Goal: Task Accomplishment & Management: Use online tool/utility

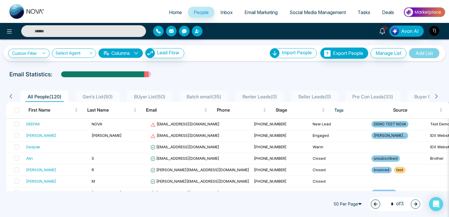
click at [58, 33] on input "text" at bounding box center [83, 31] width 125 height 12
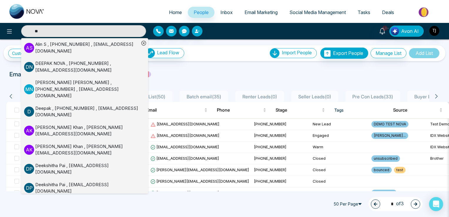
type input "***"
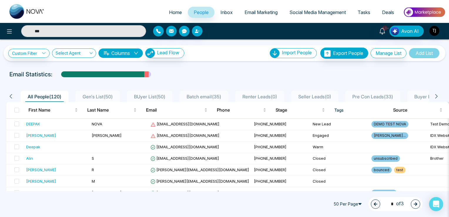
click at [49, 30] on input "***" at bounding box center [83, 31] width 125 height 12
type input "***"
click at [49, 30] on input "***" at bounding box center [83, 31] width 125 height 12
type input "***"
click at [49, 30] on input "***" at bounding box center [83, 31] width 125 height 12
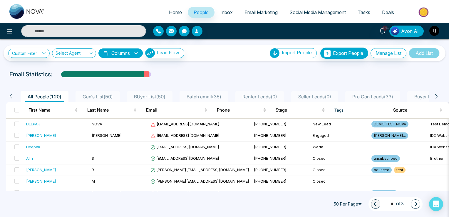
click at [49, 30] on input "text" at bounding box center [83, 31] width 125 height 12
click at [42, 43] on div "**********" at bounding box center [224, 50] width 449 height 22
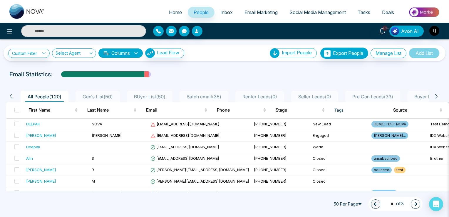
click at [41, 33] on input "text" at bounding box center [83, 31] width 125 height 12
type input "***"
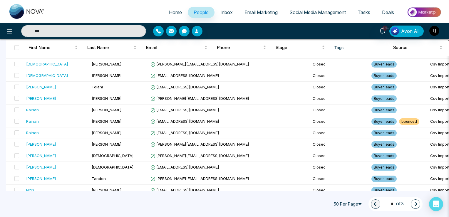
scroll to position [403, 0]
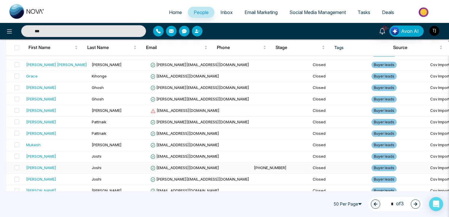
click at [32, 165] on div "[PERSON_NAME]" at bounding box center [41, 168] width 30 height 6
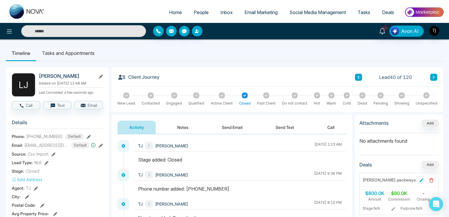
click at [357, 78] on icon at bounding box center [358, 77] width 3 height 4
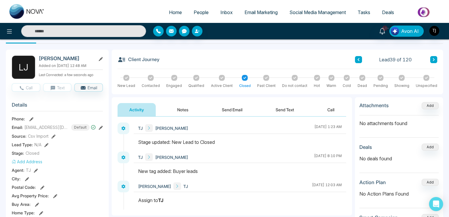
scroll to position [31, 0]
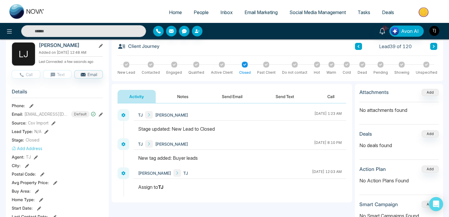
click at [100, 112] on icon at bounding box center [101, 114] width 4 height 4
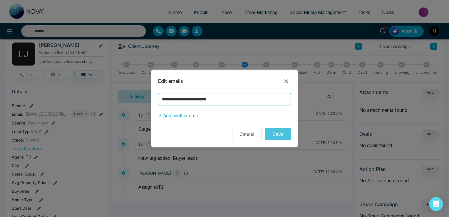
drag, startPoint x: 217, startPoint y: 98, endPoint x: 134, endPoint y: 98, distance: 83.7
click at [158, 98] on input "**********" at bounding box center [224, 99] width 133 height 12
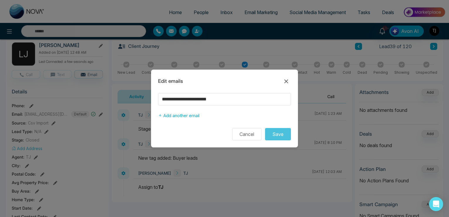
click at [192, 203] on div "**********" at bounding box center [224, 108] width 449 height 217
click at [187, 187] on div "**********" at bounding box center [224, 108] width 449 height 217
click at [286, 84] on icon at bounding box center [286, 81] width 7 height 7
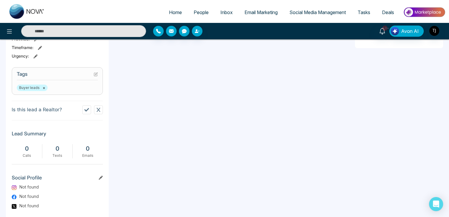
scroll to position [269, 0]
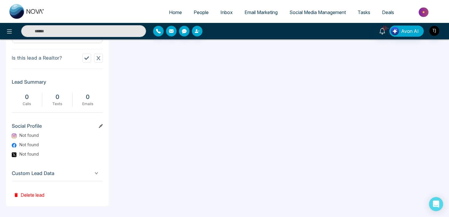
click at [35, 191] on button "Delete lead" at bounding box center [29, 190] width 34 height 19
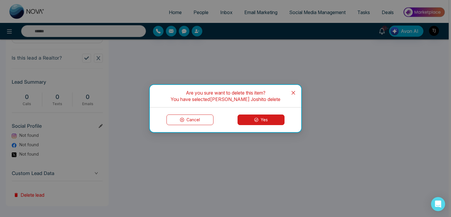
click at [255, 119] on icon at bounding box center [256, 120] width 4 height 4
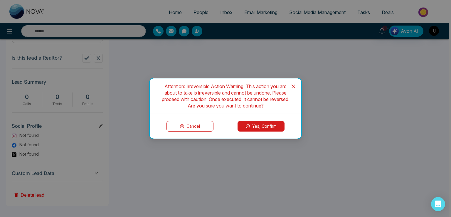
click at [255, 127] on button "Yes, Confirm" at bounding box center [261, 126] width 47 height 11
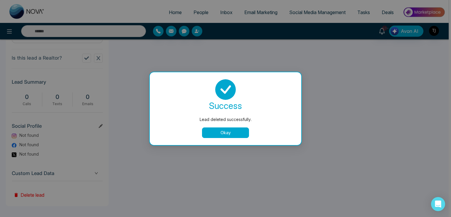
click at [211, 133] on button "Okay" at bounding box center [225, 132] width 47 height 11
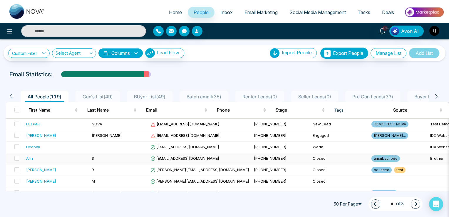
click at [163, 157] on span "[EMAIL_ADDRESS][DOMAIN_NAME]" at bounding box center [184, 158] width 69 height 5
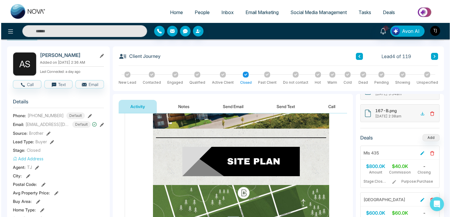
scroll to position [1624, 0]
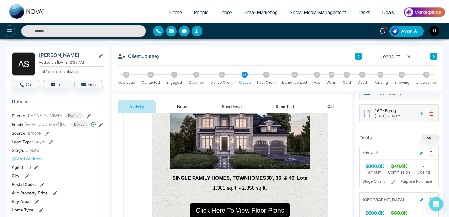
click at [10, 32] on icon at bounding box center [9, 31] width 7 height 7
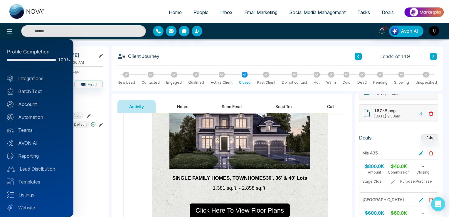
scroll to position [14, 0]
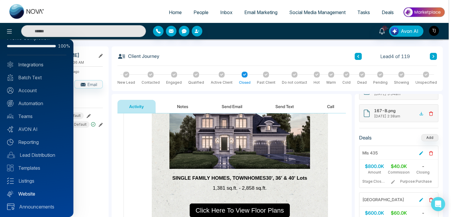
click at [23, 192] on link "Website" at bounding box center [36, 193] width 59 height 7
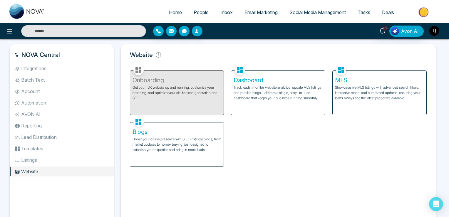
click at [436, 31] on img "button" at bounding box center [434, 31] width 10 height 10
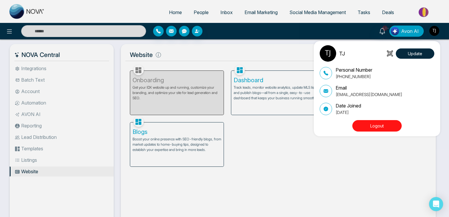
click at [248, 44] on div "TJ Update Personal Number [PHONE_NUMBER] Email [EMAIL_ADDRESS][DOMAIN_NAME] Dat…" at bounding box center [224, 108] width 449 height 217
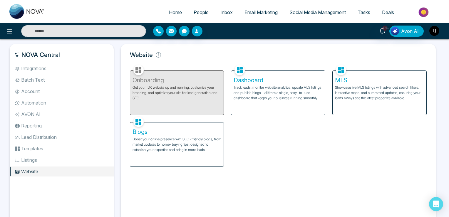
click at [436, 31] on img "button" at bounding box center [434, 31] width 10 height 10
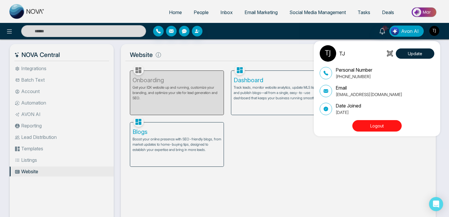
click at [250, 50] on div "TJ Update Personal Number [PHONE_NUMBER] Email [EMAIL_ADDRESS][DOMAIN_NAME] Dat…" at bounding box center [224, 108] width 449 height 217
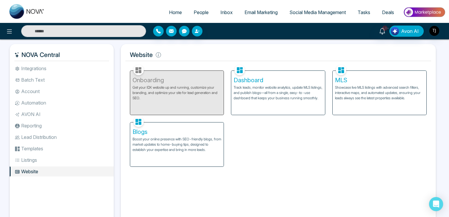
click at [253, 90] on p "Track leads, monitor website analytics, update MLS listings, and publish blogs—…" at bounding box center [277, 93] width 89 height 16
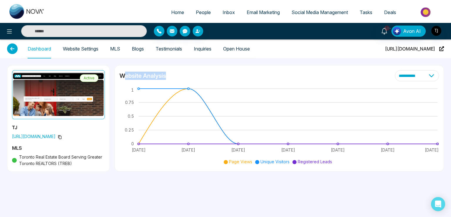
drag, startPoint x: 122, startPoint y: 75, endPoint x: 166, endPoint y: 72, distance: 43.8
click at [166, 72] on h4 "Website Analysis" at bounding box center [143, 76] width 46 height 8
click at [413, 49] on span "[URL][DOMAIN_NAME]" at bounding box center [410, 48] width 50 height 19
click at [86, 46] on link "Website Settings" at bounding box center [81, 48] width 36 height 5
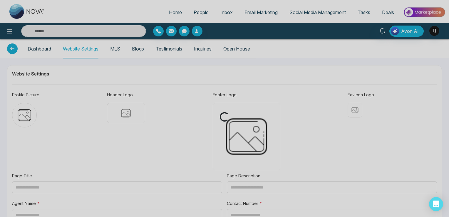
type input "**********"
type textarea "**********"
type input "**********"
type textarea "**********"
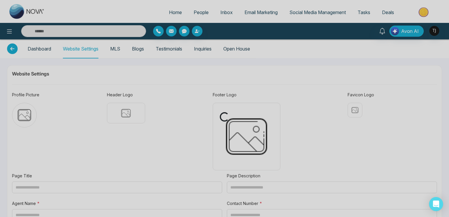
type textarea "**********"
type input "********"
type input "**********"
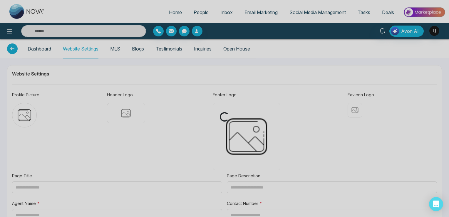
type input "**********"
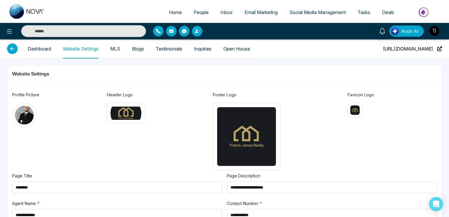
type textarea "**********"
drag, startPoint x: 348, startPoint y: 93, endPoint x: 356, endPoint y: 93, distance: 8.0
click at [359, 93] on div "Profile Picture Header Logo Footer Logo Favicon Logo" at bounding box center [224, 132] width 425 height 81
click at [140, 50] on link "Blogs" at bounding box center [138, 48] width 12 height 5
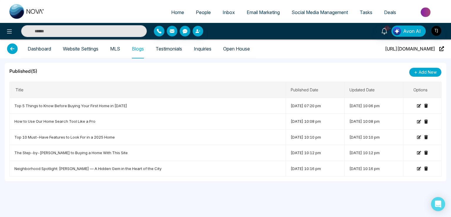
click at [211, 47] on link "Inquiries" at bounding box center [203, 48] width 18 height 5
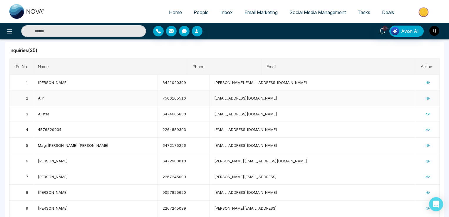
scroll to position [31, 0]
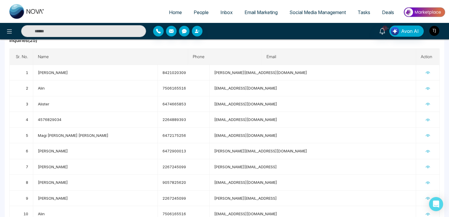
click at [434, 33] on img "button" at bounding box center [434, 31] width 10 height 10
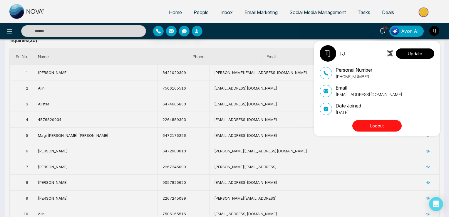
click at [415, 55] on button "Update" at bounding box center [415, 53] width 38 height 10
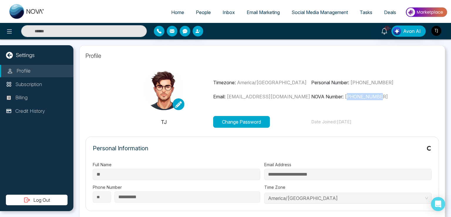
drag, startPoint x: 350, startPoint y: 95, endPoint x: 384, endPoint y: 96, distance: 34.1
click at [384, 96] on p "NOVA Number: [PHONE_NUMBER]" at bounding box center [360, 96] width 98 height 7
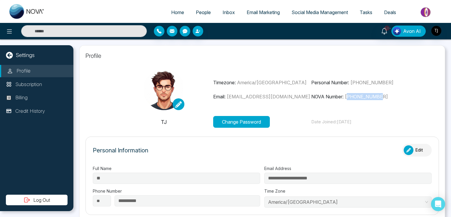
copy span "16474922019"
click at [9, 30] on icon at bounding box center [9, 31] width 7 height 7
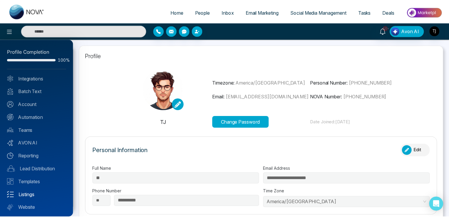
scroll to position [14, 0]
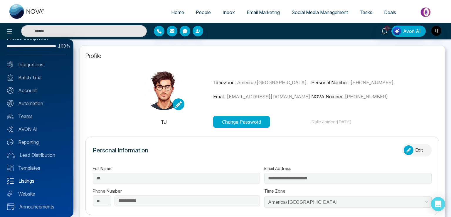
click at [31, 191] on link "Website" at bounding box center [36, 193] width 59 height 7
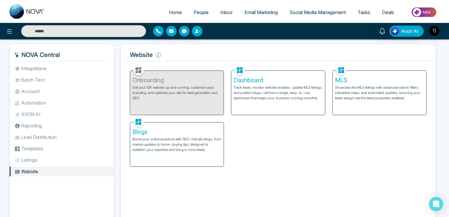
click at [270, 85] on p "Track leads, monitor website analytics, update MLS listings, and publish blogs—…" at bounding box center [277, 93] width 89 height 16
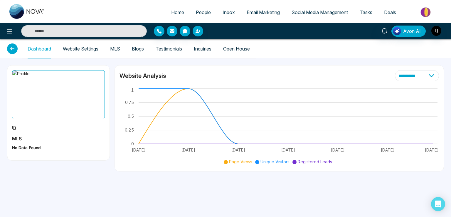
click at [204, 51] on link "Inquiries" at bounding box center [203, 48] width 18 height 5
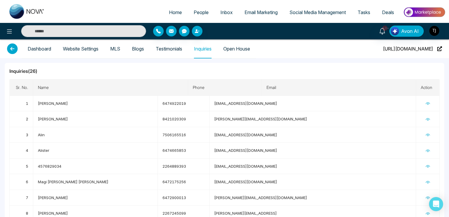
click at [200, 11] on span "People" at bounding box center [201, 12] width 15 height 6
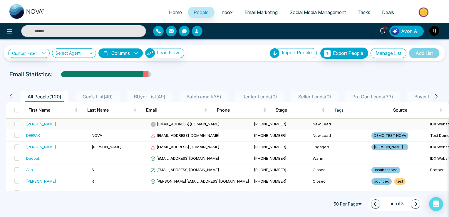
click at [170, 124] on span "[EMAIL_ADDRESS][DOMAIN_NAME]" at bounding box center [184, 124] width 69 height 5
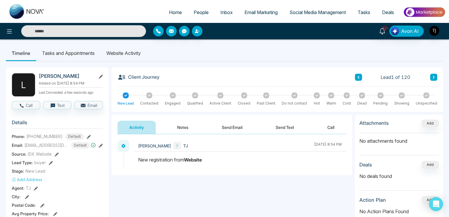
click at [131, 54] on li "Website Activity" at bounding box center [123, 53] width 46 height 16
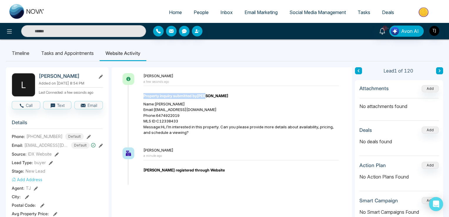
drag, startPoint x: 143, startPoint y: 95, endPoint x: 209, endPoint y: 93, distance: 66.1
click at [209, 93] on div "Property inquiry submitted by [PERSON_NAME]" at bounding box center [240, 96] width 195 height 6
drag, startPoint x: 144, startPoint y: 120, endPoint x: 161, endPoint y: 120, distance: 17.0
click at [161, 120] on div "Name: [PERSON_NAME]: [EMAIL_ADDRESS][DOMAIN_NAME] Phone: [PHONE_NUMBER] MLS ID:…" at bounding box center [240, 118] width 195 height 34
drag, startPoint x: 168, startPoint y: 127, endPoint x: 223, endPoint y: 129, distance: 55.5
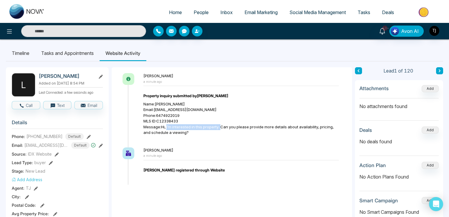
click at [223, 129] on div "Name: [PERSON_NAME]: [EMAIL_ADDRESS][DOMAIN_NAME] Phone: [PHONE_NUMBER] MLS ID:…" at bounding box center [240, 118] width 195 height 34
click at [67, 59] on li "Tasks and Appointments" at bounding box center [67, 53] width 64 height 16
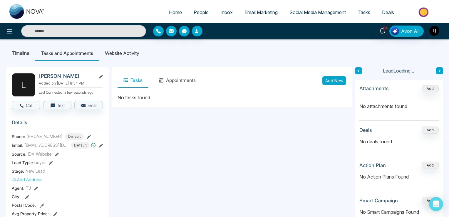
click at [124, 53] on li "Website Activity" at bounding box center [122, 53] width 46 height 16
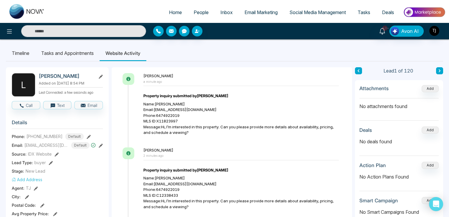
click at [70, 52] on li "Tasks and Appointments" at bounding box center [67, 53] width 64 height 16
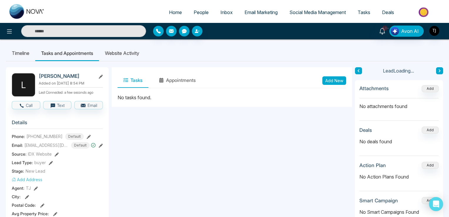
click at [127, 49] on li "Website Activity" at bounding box center [122, 53] width 46 height 16
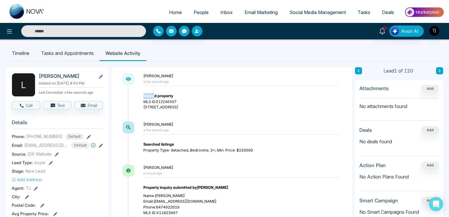
drag, startPoint x: 144, startPoint y: 95, endPoint x: 154, endPoint y: 97, distance: 10.6
click at [154, 97] on strong "Viewed property" at bounding box center [158, 95] width 30 height 5
drag, startPoint x: 144, startPoint y: 145, endPoint x: 170, endPoint y: 144, distance: 25.9
click at [170, 144] on strong "Searched listings" at bounding box center [158, 144] width 31 height 5
click at [170, 8] on link "Home" at bounding box center [175, 12] width 25 height 11
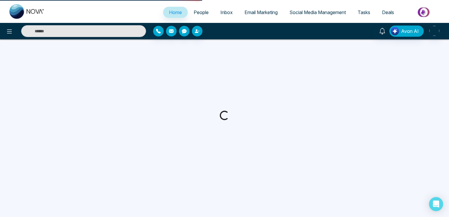
select select "*"
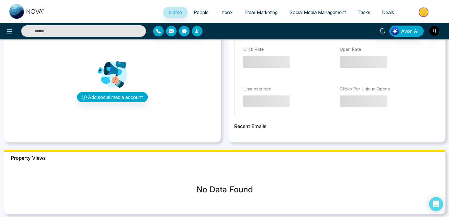
scroll to position [217, 0]
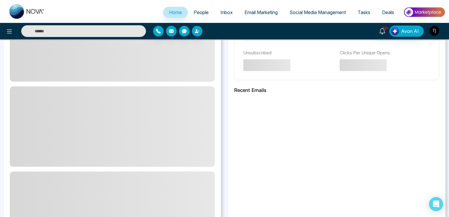
drag, startPoint x: 10, startPoint y: 118, endPoint x: 47, endPoint y: 117, distance: 37.0
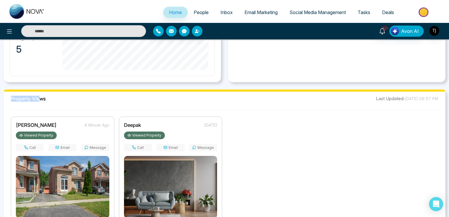
scroll to position [403, 0]
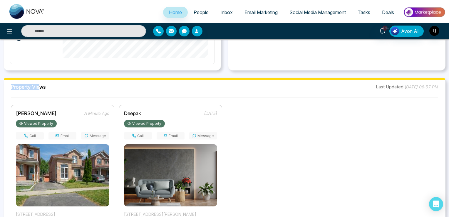
click at [200, 8] on link "People" at bounding box center [201, 12] width 27 height 11
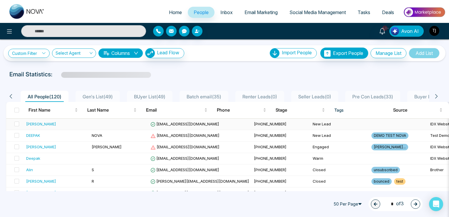
click at [167, 123] on span "[EMAIL_ADDRESS][DOMAIN_NAME]" at bounding box center [184, 124] width 69 height 5
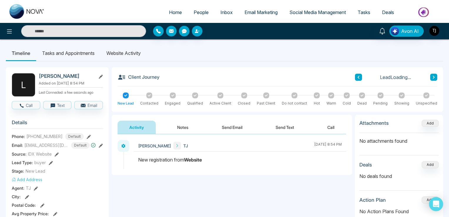
click at [125, 56] on li "Website Activity" at bounding box center [123, 53] width 46 height 16
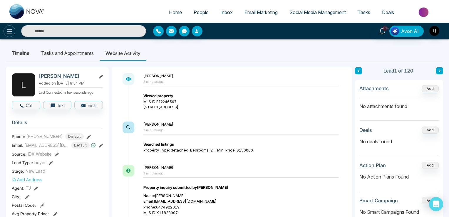
click at [6, 27] on button at bounding box center [10, 31] width 12 height 12
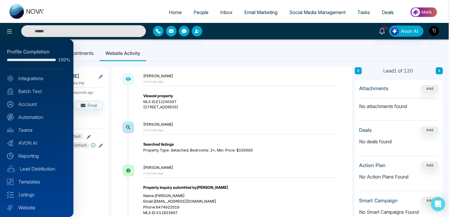
click at [201, 57] on div at bounding box center [225, 108] width 451 height 217
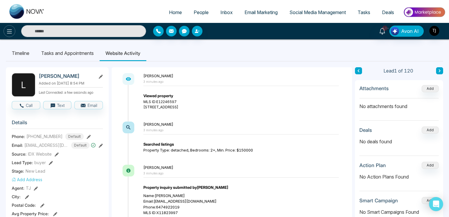
drag, startPoint x: 15, startPoint y: 36, endPoint x: 11, endPoint y: 36, distance: 3.5
click at [14, 36] on div at bounding box center [74, 31] width 149 height 12
click at [9, 35] on icon at bounding box center [9, 31] width 7 height 7
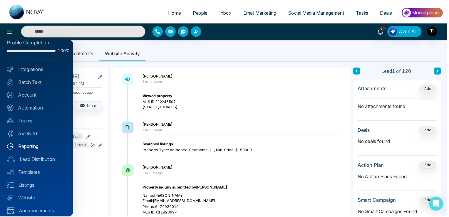
scroll to position [14, 0]
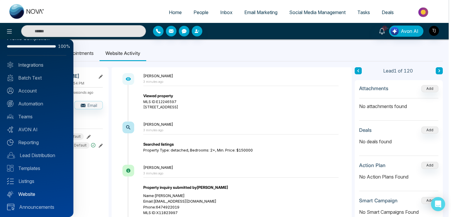
click at [31, 196] on link "Website" at bounding box center [36, 194] width 59 height 7
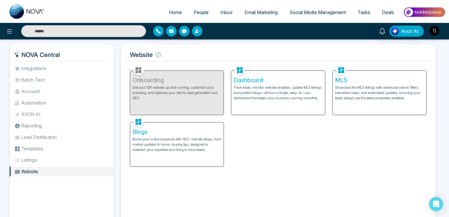
click at [272, 85] on p "Track leads, monitor website analytics, update MLS listings, and publish blogs—…" at bounding box center [277, 93] width 89 height 16
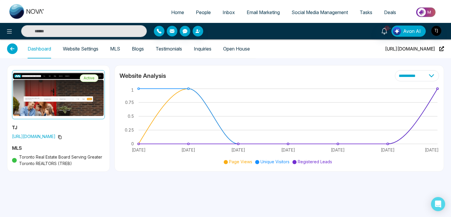
click at [441, 50] on icon at bounding box center [441, 48] width 5 height 5
click at [171, 13] on span "Home" at bounding box center [177, 12] width 13 height 6
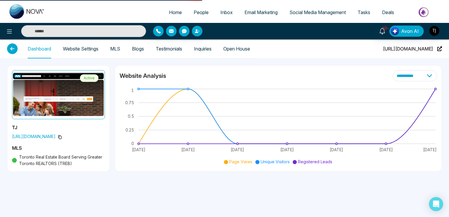
select select "*"
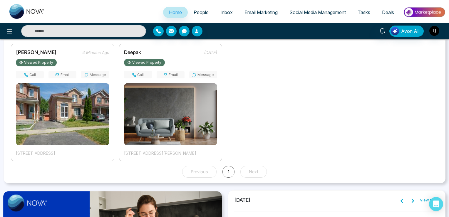
scroll to position [248, 0]
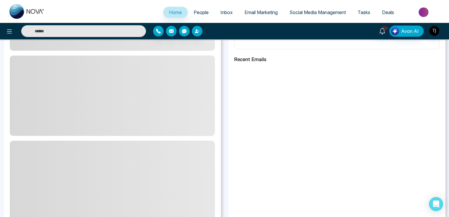
drag, startPoint x: 11, startPoint y: 88, endPoint x: 45, endPoint y: 91, distance: 33.9
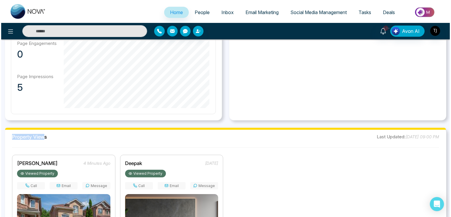
scroll to position [341, 0]
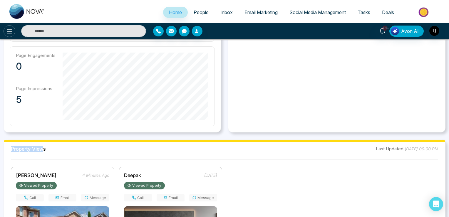
click at [8, 31] on icon at bounding box center [9, 31] width 7 height 7
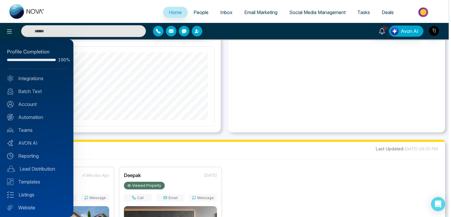
scroll to position [14, 0]
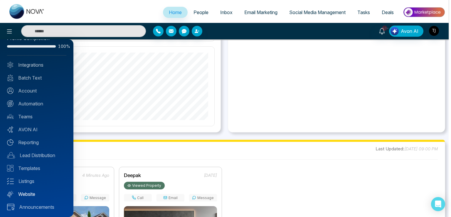
click at [33, 193] on link "Website" at bounding box center [36, 194] width 59 height 7
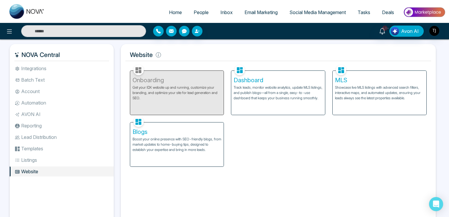
click at [364, 85] on p "Showcase live MLS listings with advanced search filters, interactive maps, and …" at bounding box center [379, 93] width 89 height 16
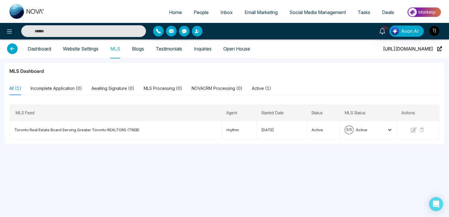
click at [41, 51] on link "Dashboard" at bounding box center [39, 48] width 23 height 5
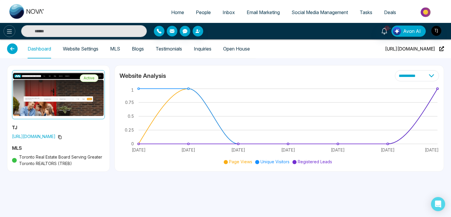
click at [7, 35] on icon at bounding box center [9, 31] width 7 height 7
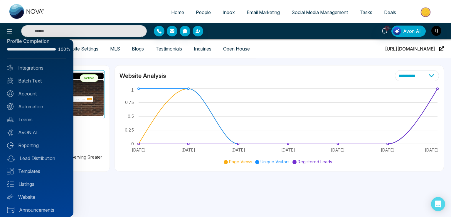
scroll to position [14, 0]
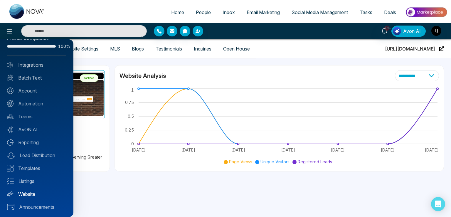
click at [29, 192] on link "Website" at bounding box center [36, 194] width 59 height 7
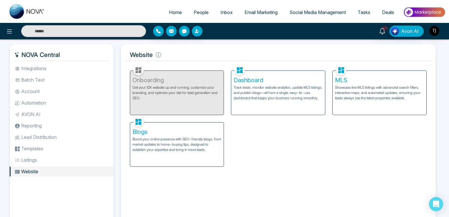
click at [197, 11] on span "People" at bounding box center [201, 12] width 15 height 6
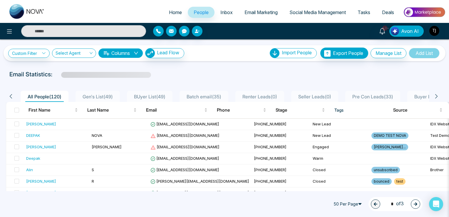
click at [253, 11] on span "Email Marketing" at bounding box center [260, 12] width 33 height 6
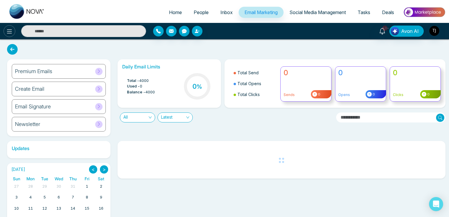
click at [6, 32] on icon at bounding box center [9, 31] width 7 height 7
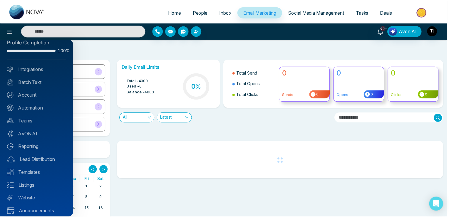
scroll to position [14, 0]
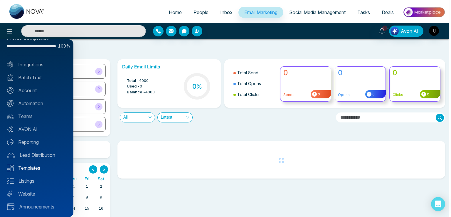
click at [28, 167] on link "Templates" at bounding box center [36, 167] width 59 height 7
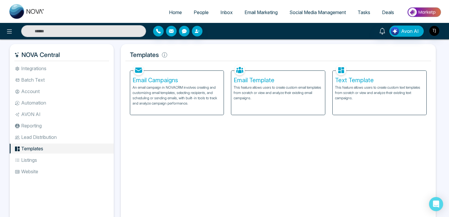
click at [177, 92] on p "An email campaign in NOVACRM involves creating and customizing email templates,…" at bounding box center [176, 95] width 89 height 21
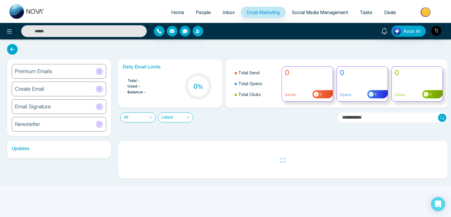
click at [11, 51] on icon at bounding box center [12, 49] width 11 height 11
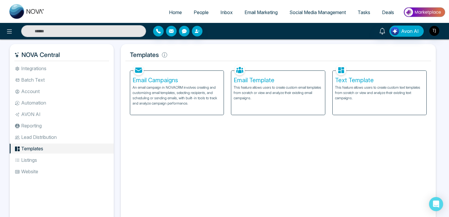
click at [253, 12] on span "Email Marketing" at bounding box center [260, 12] width 33 height 6
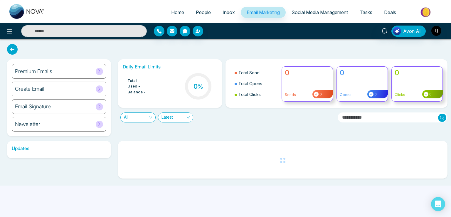
click at [174, 9] on link "Home" at bounding box center [177, 12] width 25 height 11
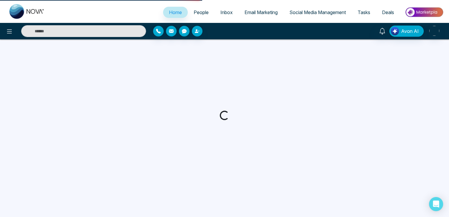
select select "*"
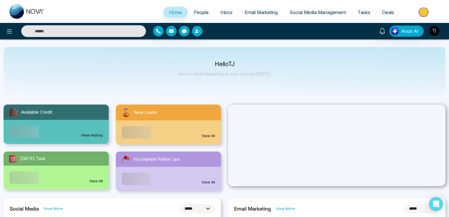
click at [205, 134] on link "View All" at bounding box center [208, 135] width 14 height 5
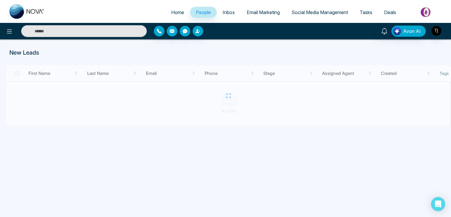
click at [172, 11] on span "Home" at bounding box center [177, 12] width 13 height 6
select select "*"
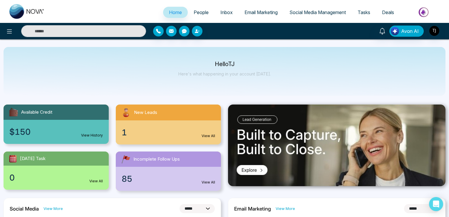
click at [209, 184] on link "View All" at bounding box center [208, 182] width 14 height 5
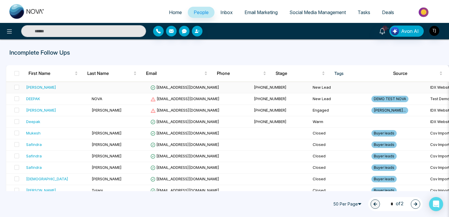
click at [164, 87] on span "[EMAIL_ADDRESS][DOMAIN_NAME]" at bounding box center [184, 87] width 69 height 5
select select "*"
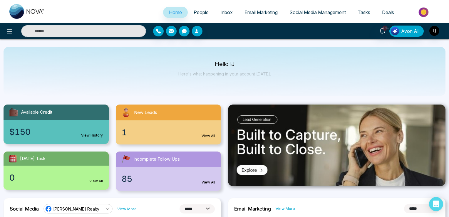
click at [197, 11] on span "People" at bounding box center [201, 12] width 15 height 6
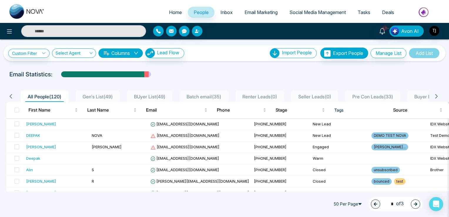
click at [171, 11] on span "Home" at bounding box center [175, 12] width 13 height 6
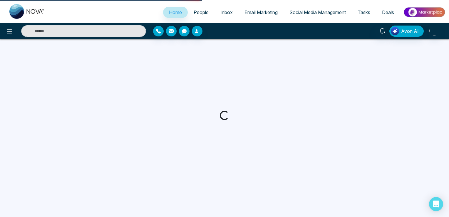
select select "*"
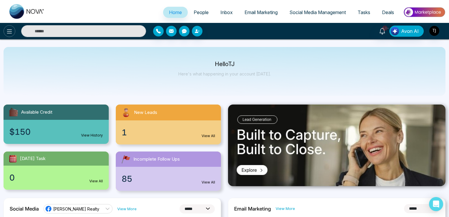
click at [9, 33] on icon at bounding box center [9, 31] width 7 height 7
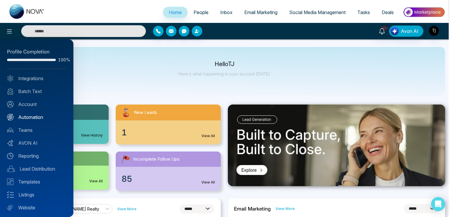
click at [31, 116] on link "Automation" at bounding box center [36, 117] width 59 height 7
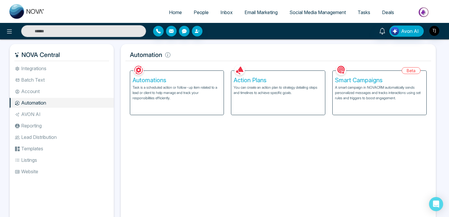
click at [268, 84] on div "Action Plans You can create an action plan to strategy detailing steps and time…" at bounding box center [278, 93] width 94 height 44
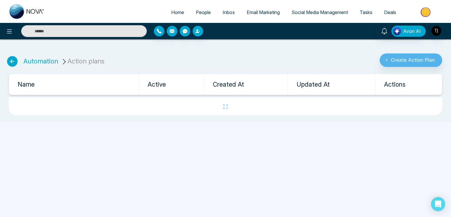
click at [409, 52] on link "Create Action Plan" at bounding box center [411, 58] width 73 height 18
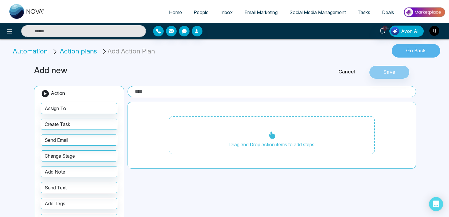
click at [421, 51] on button "Go Back" at bounding box center [415, 51] width 48 height 14
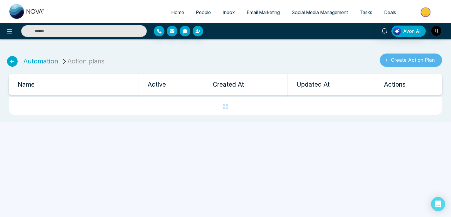
click at [408, 61] on button "Create Action Plan" at bounding box center [411, 60] width 63 height 14
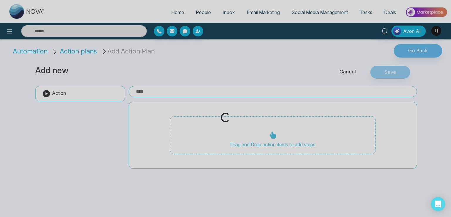
click at [416, 46] on div "Loading..." at bounding box center [225, 108] width 451 height 217
click at [414, 48] on div "Loading..." at bounding box center [225, 108] width 451 height 217
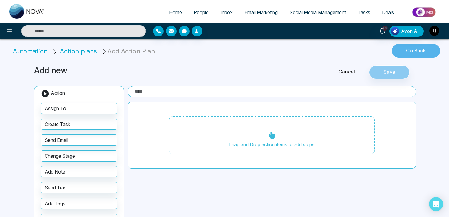
click at [414, 50] on button "Go Back" at bounding box center [415, 51] width 48 height 14
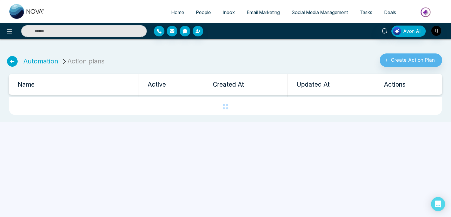
click at [14, 66] on icon at bounding box center [12, 61] width 11 height 11
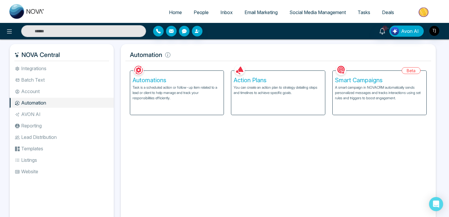
click at [169, 13] on span "Home" at bounding box center [175, 12] width 13 height 6
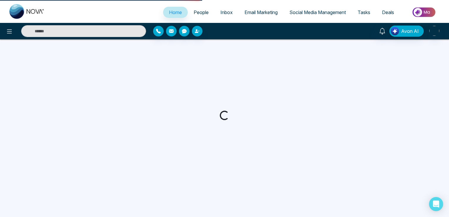
select select "*"
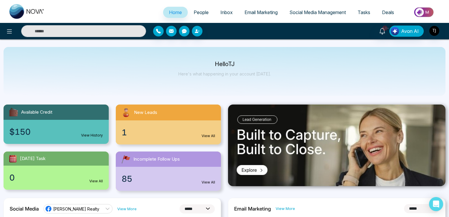
click at [207, 184] on link "View All" at bounding box center [208, 182] width 14 height 5
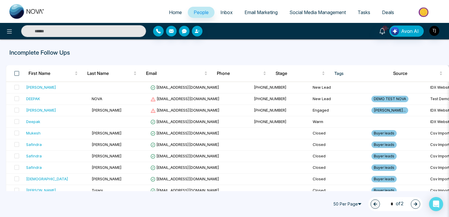
click at [16, 72] on span at bounding box center [16, 73] width 5 height 5
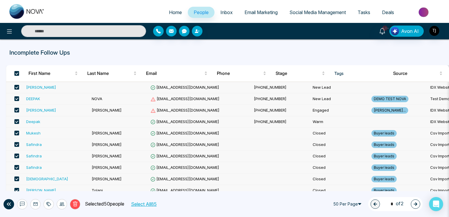
click at [156, 206] on button "Select All 85" at bounding box center [144, 204] width 30 height 8
click at [169, 16] on link "Home" at bounding box center [175, 12] width 25 height 11
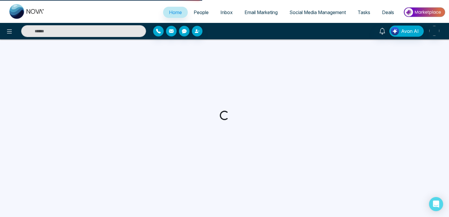
select select "*"
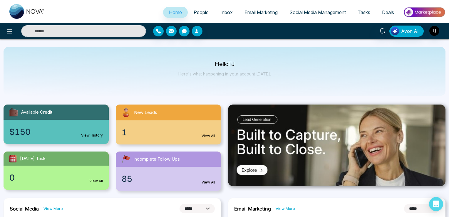
click at [207, 134] on link "View All" at bounding box center [208, 135] width 14 height 5
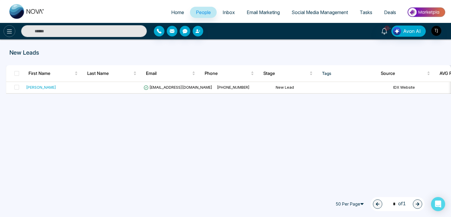
click at [9, 33] on icon at bounding box center [9, 31] width 7 height 7
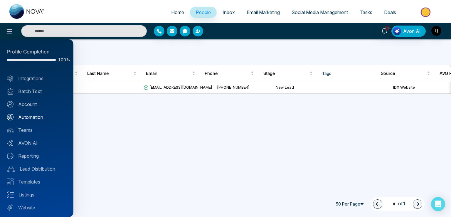
click at [26, 117] on link "Automation" at bounding box center [36, 117] width 59 height 7
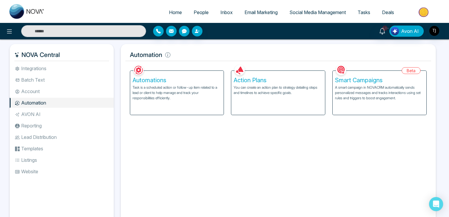
click at [281, 78] on h5 "Action Plans" at bounding box center [277, 80] width 89 height 7
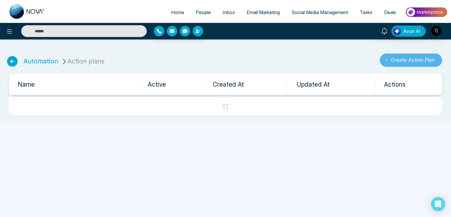
click at [403, 59] on button "Create Action Plan" at bounding box center [411, 60] width 63 height 14
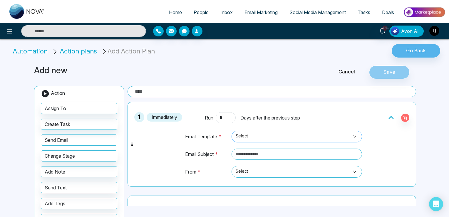
click at [253, 133] on span "Select" at bounding box center [297, 137] width 122 height 10
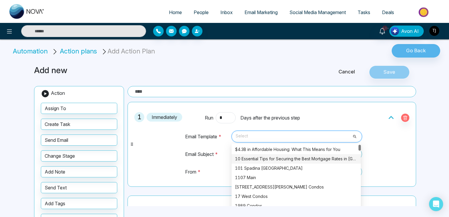
click at [292, 158] on div "10 Essential Tips for Securing the Best Mortgage Rates in [GEOGRAPHIC_DATA]" at bounding box center [296, 159] width 122 height 6
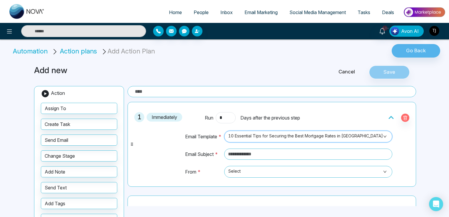
click at [322, 135] on span "10 Essential Tips for Securing the Best Mortgage Rates in [GEOGRAPHIC_DATA]" at bounding box center [308, 137] width 160 height 10
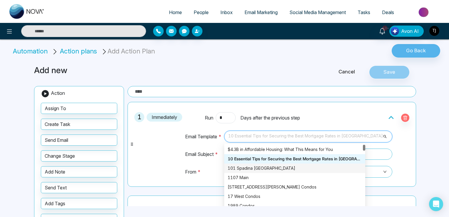
click at [285, 167] on div "101 Spadina [GEOGRAPHIC_DATA]" at bounding box center [295, 168] width 134 height 6
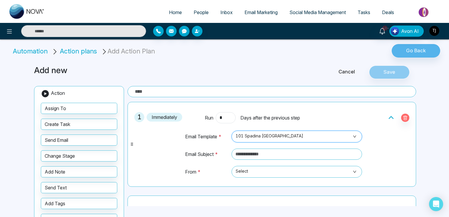
drag, startPoint x: 388, startPoint y: 146, endPoint x: 352, endPoint y: 146, distance: 36.1
click at [381, 146] on div "1 Immediately Run * Days after the previous step Email Template * 101 Spadina T…" at bounding box center [272, 144] width 282 height 78
click at [289, 136] on span "101 Spadina [GEOGRAPHIC_DATA]" at bounding box center [297, 137] width 122 height 10
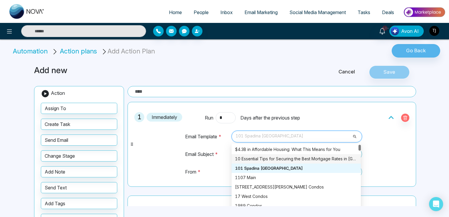
click at [286, 159] on div "10 Essential Tips for Securing the Best Mortgage Rates in [GEOGRAPHIC_DATA]" at bounding box center [296, 159] width 122 height 6
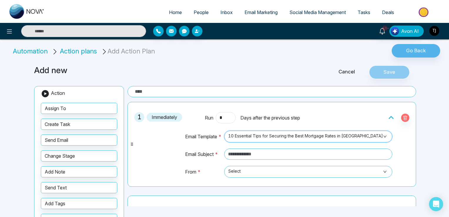
click at [342, 137] on span "10 Essential Tips for Securing the Best Mortgage Rates in [GEOGRAPHIC_DATA]" at bounding box center [308, 137] width 160 height 10
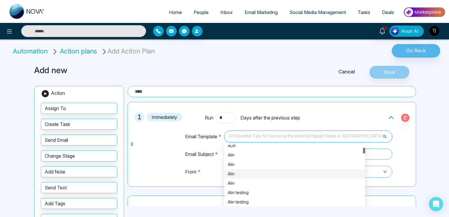
click at [285, 173] on div "Alin" at bounding box center [295, 174] width 134 height 6
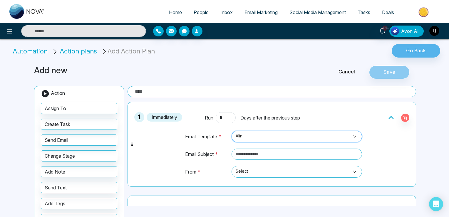
click at [280, 139] on span "Alin" at bounding box center [297, 137] width 122 height 10
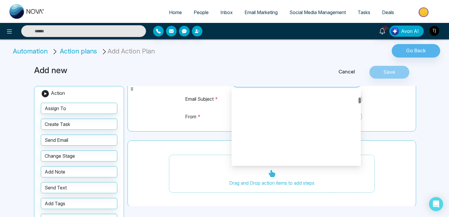
scroll to position [1101, 0]
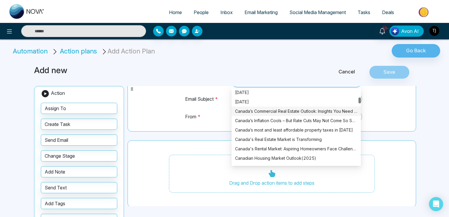
click at [302, 110] on div "Canada’s Commercial Real Estate Outlook: Insights You Need Now" at bounding box center [296, 111] width 122 height 6
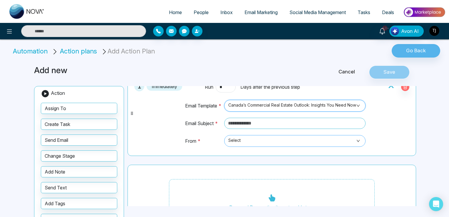
scroll to position [21, 0]
